Goal: Use online tool/utility: Utilize a website feature to perform a specific function

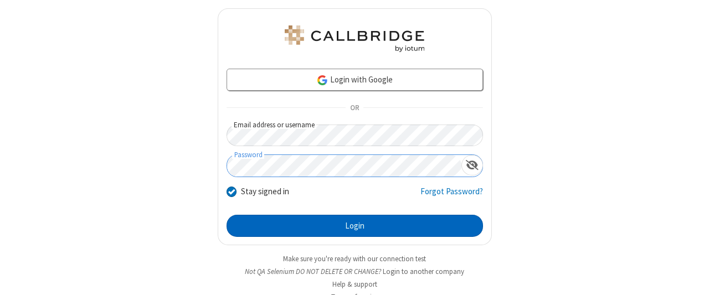
click at [350, 224] on button "Login" at bounding box center [354, 226] width 256 height 22
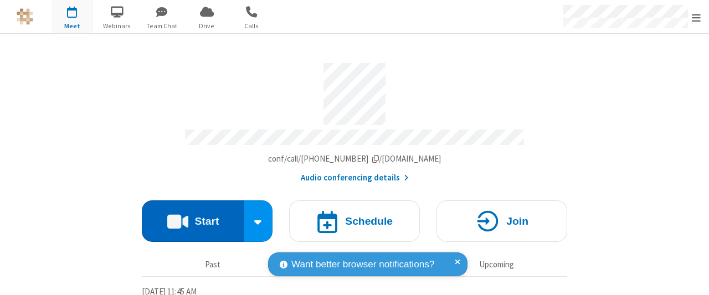
click at [189, 217] on button "Start" at bounding box center [193, 221] width 102 height 42
